Goal: Information Seeking & Learning: Find specific page/section

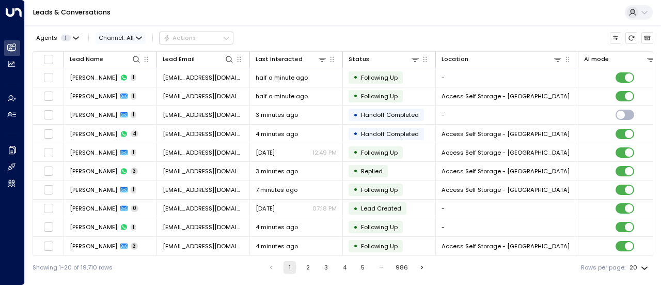
click at [137, 38] on icon "button" at bounding box center [138, 38] width 5 height 2
click at [119, 122] on span "Voice" at bounding box center [113, 123] width 17 height 9
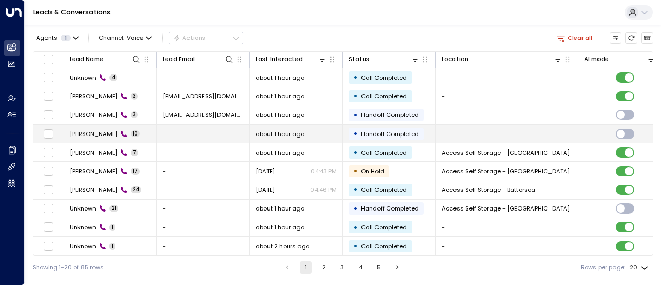
click at [139, 134] on td "[PERSON_NAME] 10" at bounding box center [110, 134] width 93 height 18
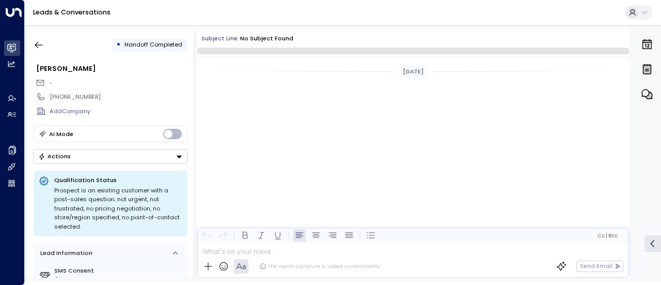
scroll to position [333, 0]
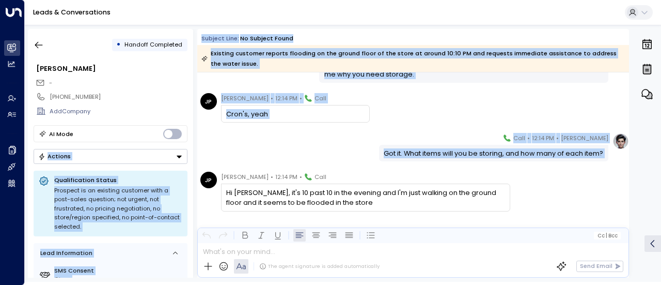
drag, startPoint x: 139, startPoint y: 134, endPoint x: 218, endPoint y: 176, distance: 89.2
click at [218, 176] on div "• Handoff Completed [PERSON_NAME] - [PHONE_NUMBER] Add Company AI Mode Actions …" at bounding box center [345, 153] width 634 height 249
click at [236, 140] on div "[PERSON_NAME] • 12:14 PM • Call Got it. What items will you be storing, and how…" at bounding box center [413, 147] width 432 height 28
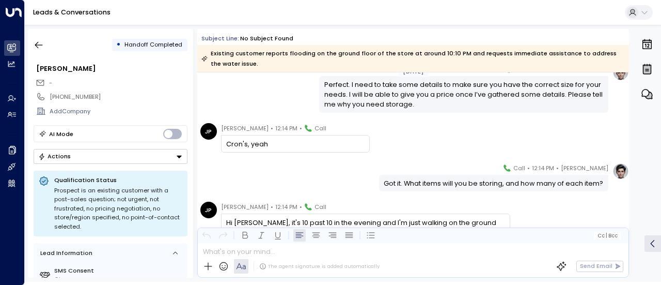
scroll to position [294, 0]
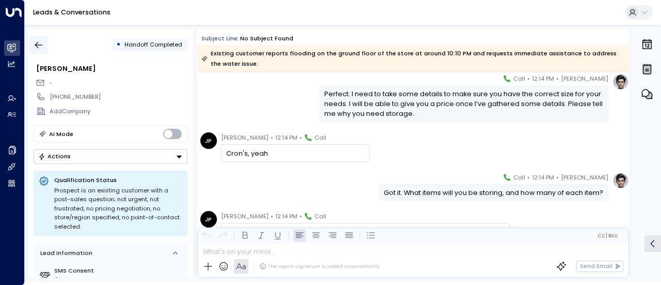
drag, startPoint x: 254, startPoint y: 160, endPoint x: 39, endPoint y: 44, distance: 244.4
click at [39, 44] on icon "button" at bounding box center [39, 45] width 10 height 10
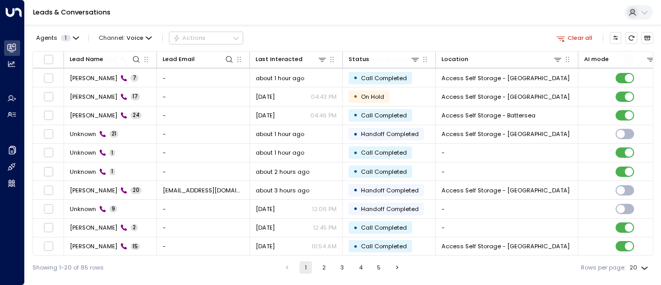
scroll to position [73, 0]
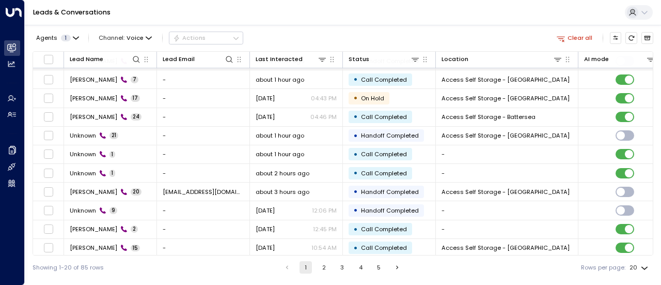
click at [146, 124] on td "[PERSON_NAME] 24" at bounding box center [110, 117] width 93 height 18
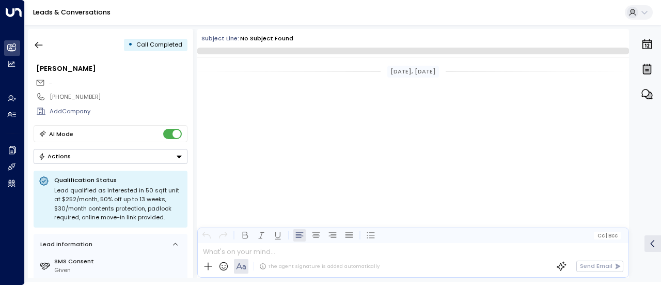
scroll to position [3855, 0]
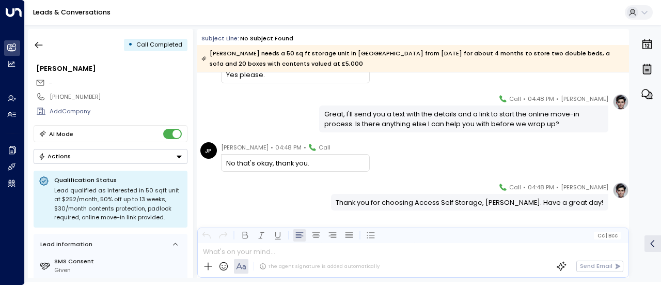
click at [125, 54] on div "• Call Completed [PERSON_NAME] - [PHONE_NUMBER] Add Company AI Mode Actions Qua…" at bounding box center [110, 153] width 165 height 249
click at [38, 46] on icon "button" at bounding box center [39, 45] width 10 height 10
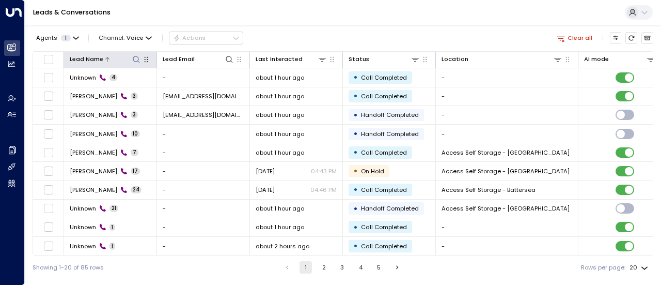
click at [136, 57] on icon at bounding box center [136, 59] width 8 height 8
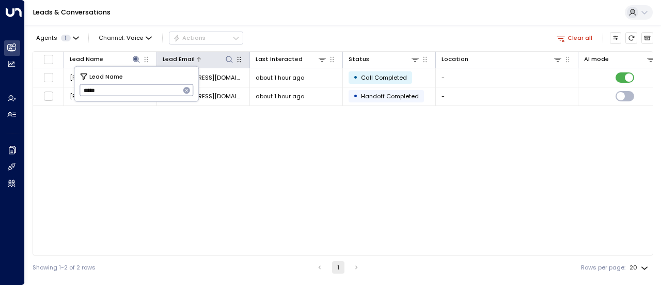
type input "****"
click at [186, 91] on icon "button" at bounding box center [187, 90] width 8 height 8
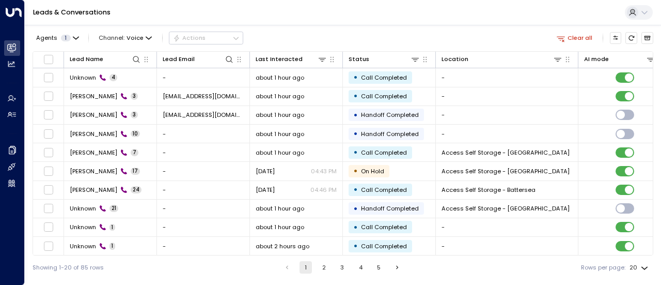
click at [307, 39] on div "Agents 1 Channel: Voice Actions Clear all" at bounding box center [343, 38] width 621 height 18
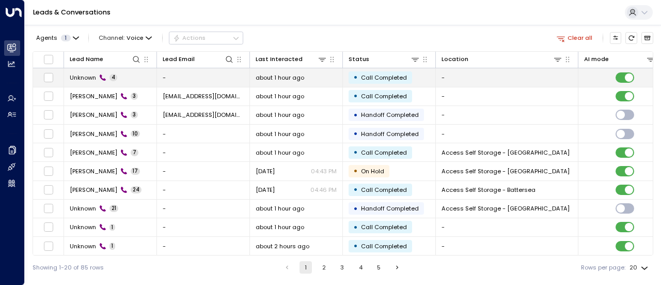
click at [137, 75] on td "Unknown 4" at bounding box center [110, 77] width 93 height 18
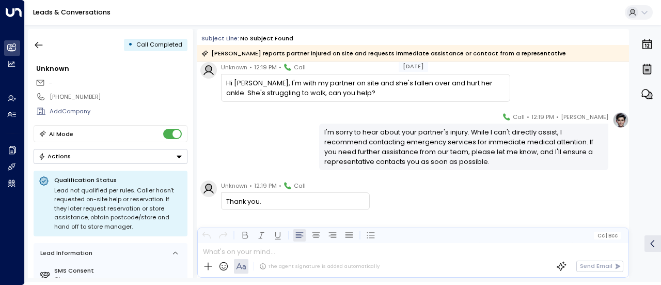
scroll to position [112, 0]
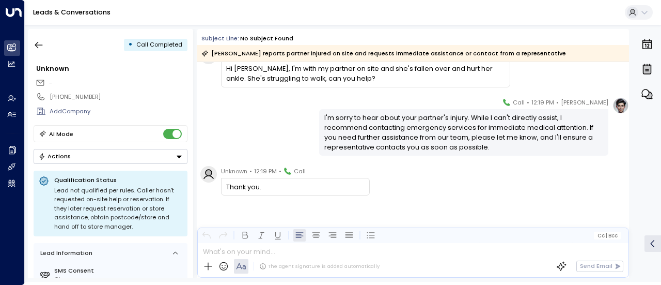
click at [285, 140] on div "[PERSON_NAME] • 12:19 PM • Call I'm sorry to hear about your partner's injury. …" at bounding box center [413, 126] width 432 height 58
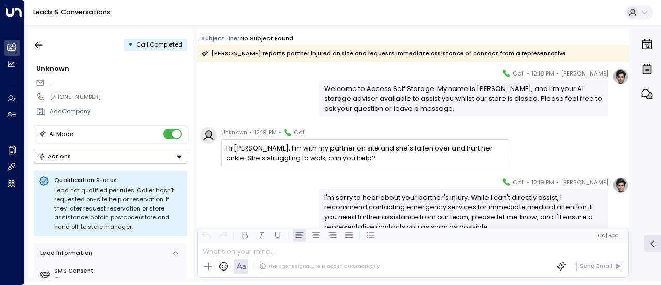
scroll to position [0, 0]
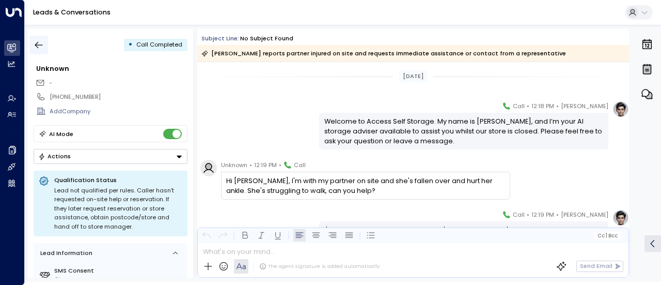
click at [40, 41] on icon "button" at bounding box center [39, 45] width 10 height 10
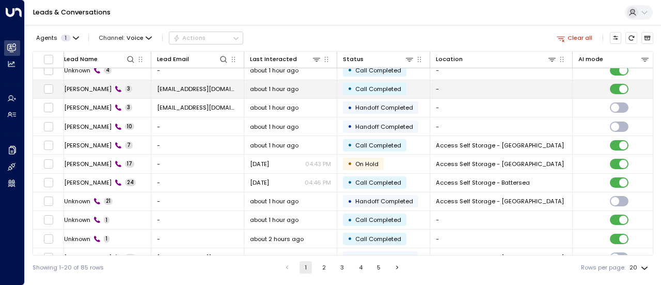
scroll to position [0, 6]
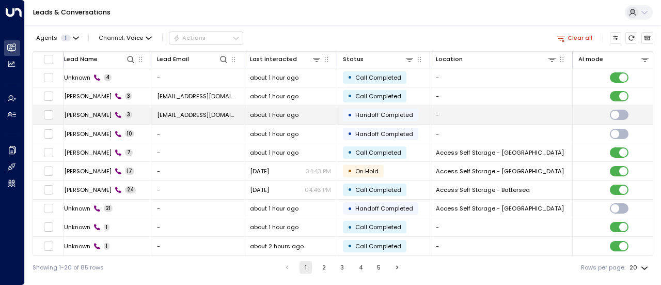
click at [142, 112] on td "[PERSON_NAME] 3" at bounding box center [104, 115] width 93 height 18
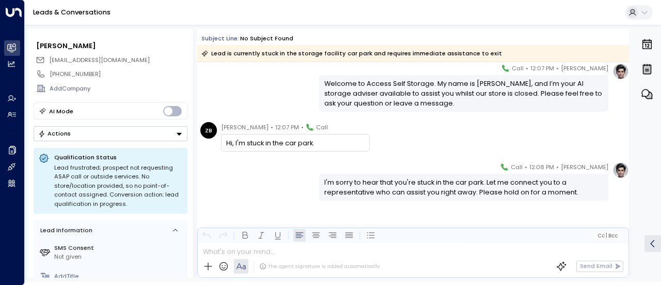
scroll to position [24, 0]
